Goal: Find specific page/section: Find specific page/section

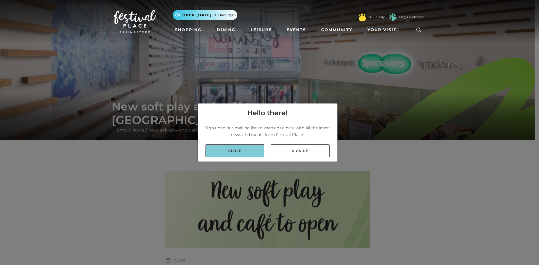
click at [247, 153] on link "Close" at bounding box center [235, 151] width 59 height 13
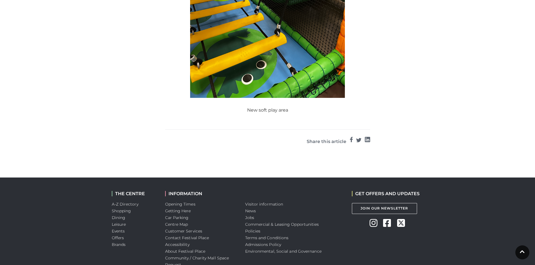
scroll to position [427, 0]
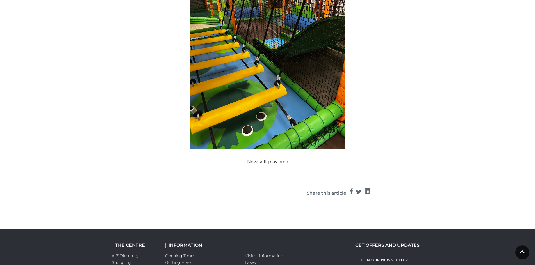
click at [267, 159] on figcaption "New soft play area" at bounding box center [267, 162] width 205 height 7
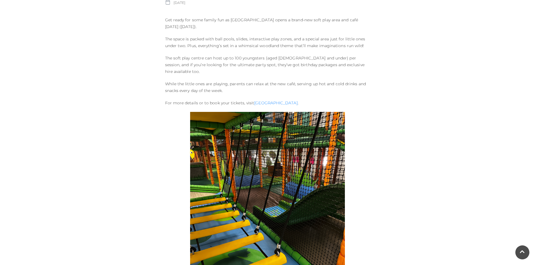
scroll to position [230, 0]
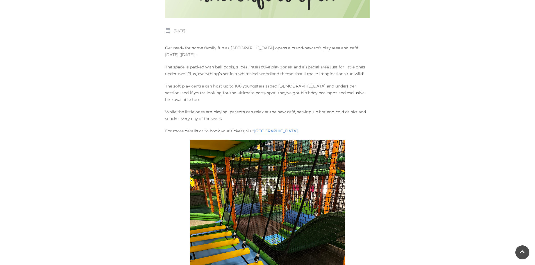
click at [285, 129] on link "[GEOGRAPHIC_DATA]" at bounding box center [275, 131] width 43 height 5
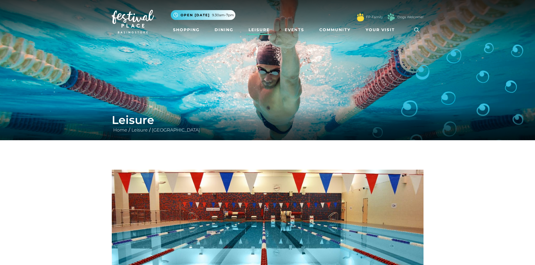
click at [257, 31] on link "Leisure" at bounding box center [259, 30] width 26 height 10
